Goal: Task Accomplishment & Management: Manage account settings

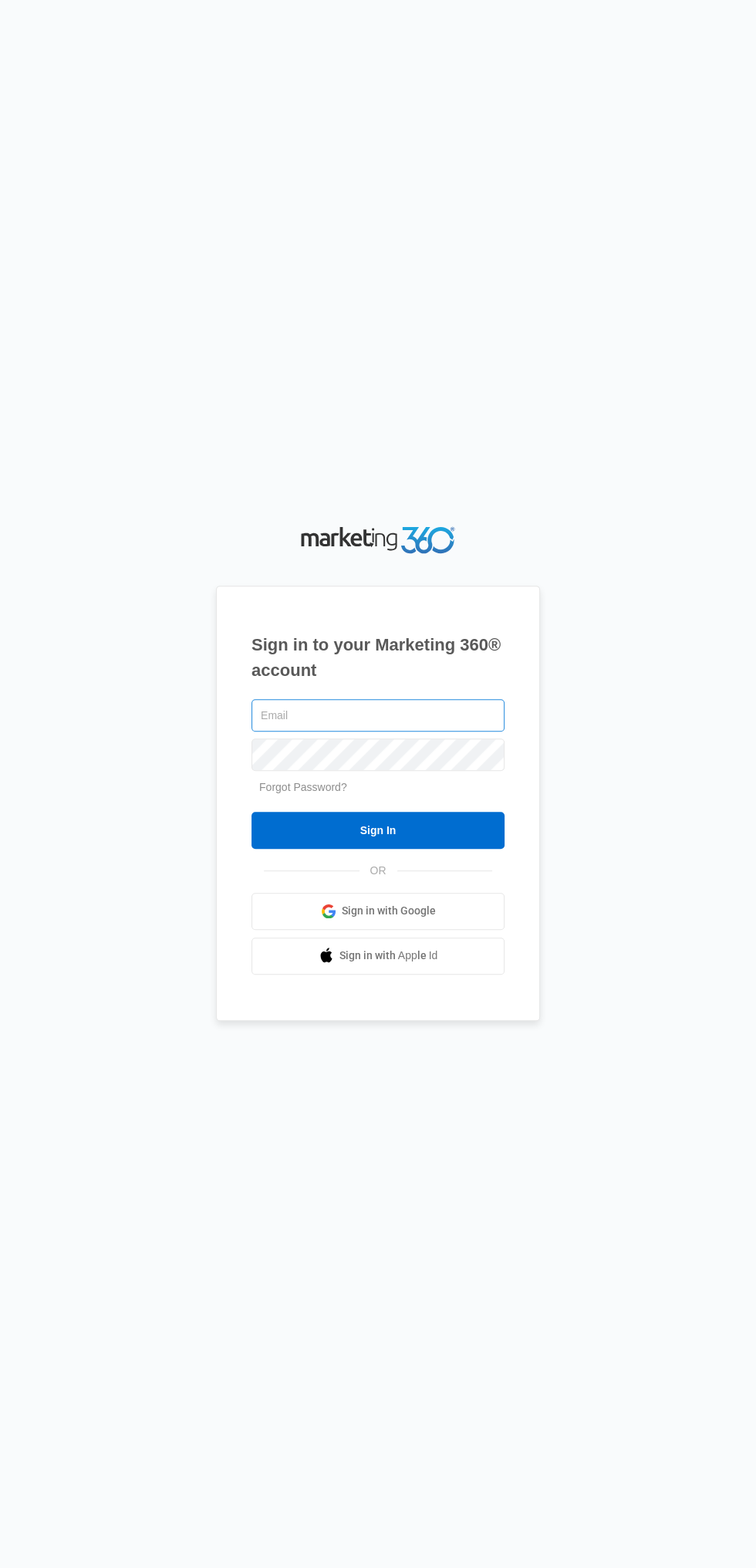
click at [280, 731] on input "text" at bounding box center [378, 715] width 254 height 32
type input "[EMAIL_ADDRESS][DOMAIN_NAME]"
click at [252, 811] on input "Sign In" at bounding box center [378, 829] width 254 height 37
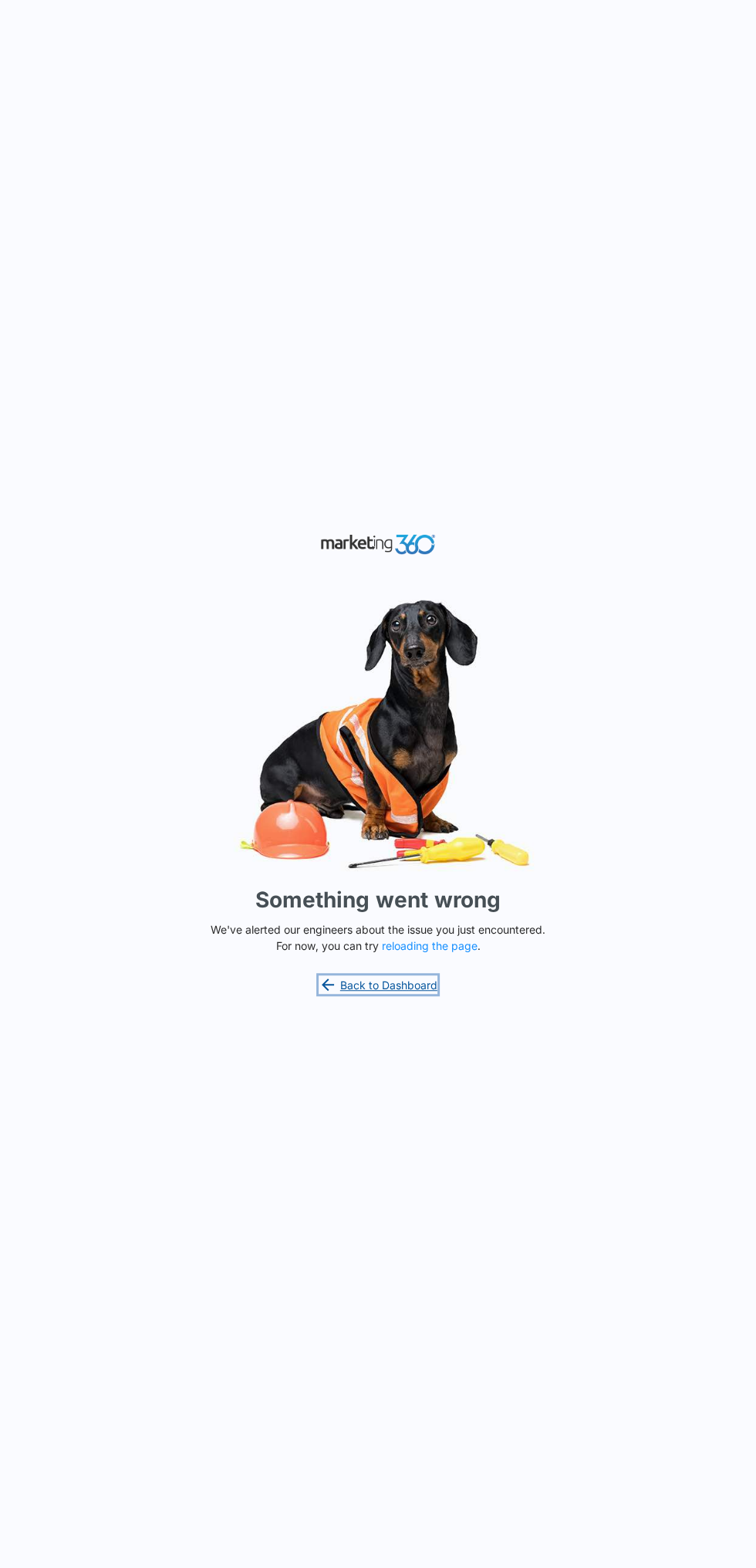
click at [362, 994] on link "Back to Dashboard" at bounding box center [378, 984] width 119 height 19
click at [371, 994] on link "Back to Dashboard" at bounding box center [378, 984] width 119 height 19
click at [386, 994] on link "Back to Dashboard" at bounding box center [378, 984] width 119 height 19
click at [454, 952] on button "reloading the page" at bounding box center [430, 946] width 96 height 12
click at [404, 627] on div "Something went wrong We've alerted our engineers about the issue you just encou…" at bounding box center [378, 784] width 756 height 1568
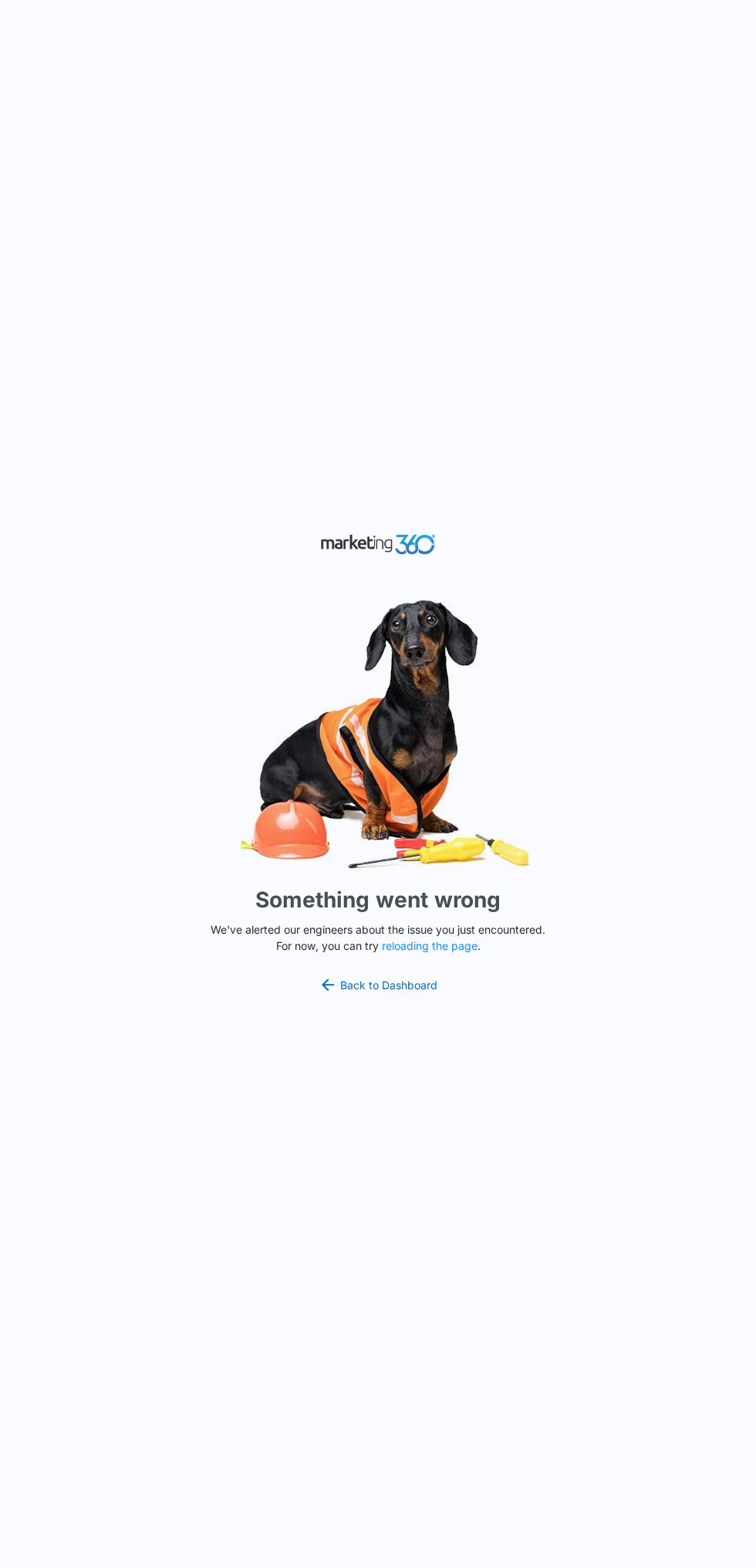
click at [392, 558] on img at bounding box center [378, 544] width 115 height 27
